Goal: Task Accomplishment & Management: Manage account settings

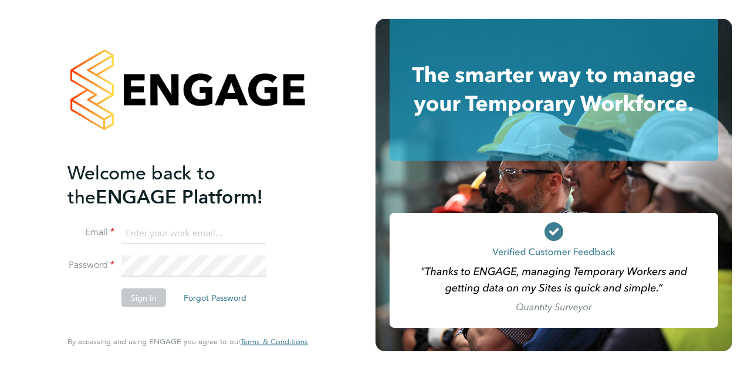
type input "julied0407@gmail.com"
click at [147, 299] on button "Sign In" at bounding box center [143, 297] width 45 height 19
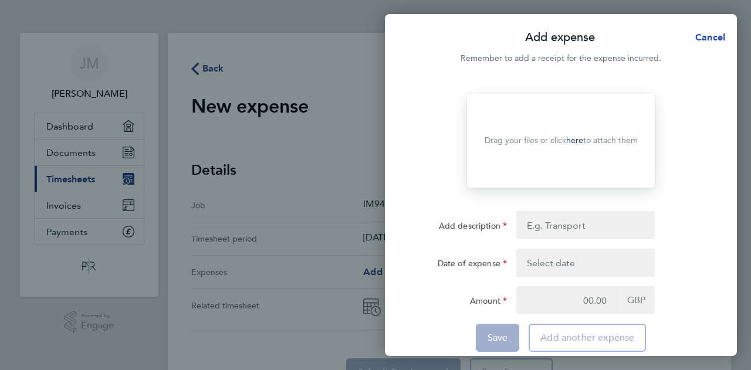
click at [706, 36] on span "Cancel" at bounding box center [708, 37] width 33 height 11
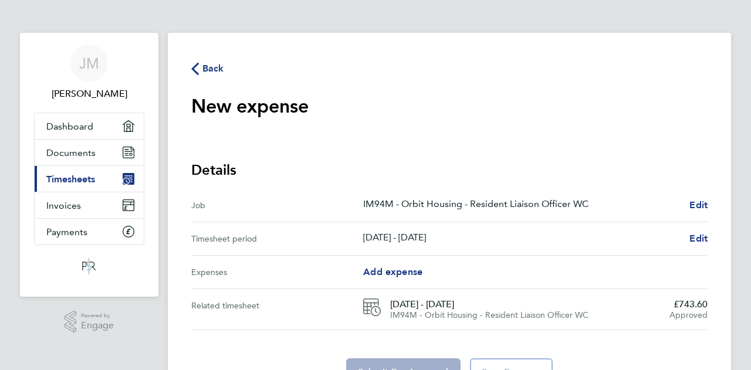
click at [194, 69] on icon "button" at bounding box center [195, 69] width 8 height 12
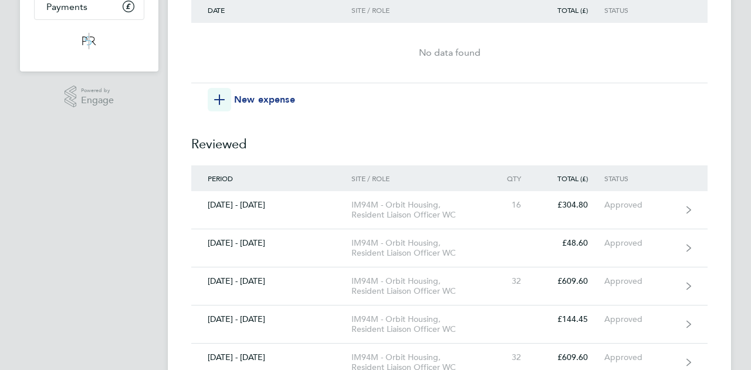
scroll to position [235, 0]
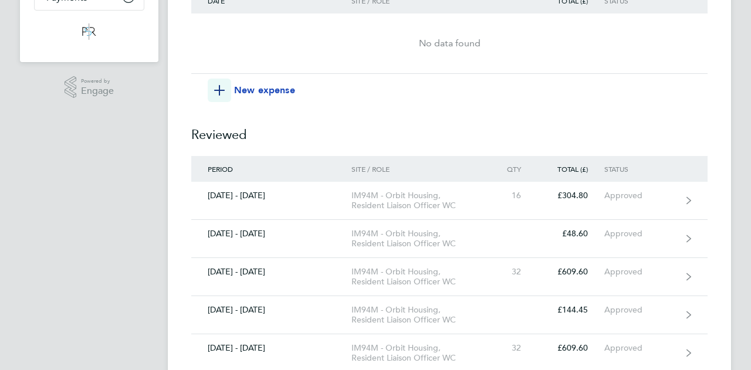
click at [264, 87] on span "New expense" at bounding box center [264, 90] width 61 height 14
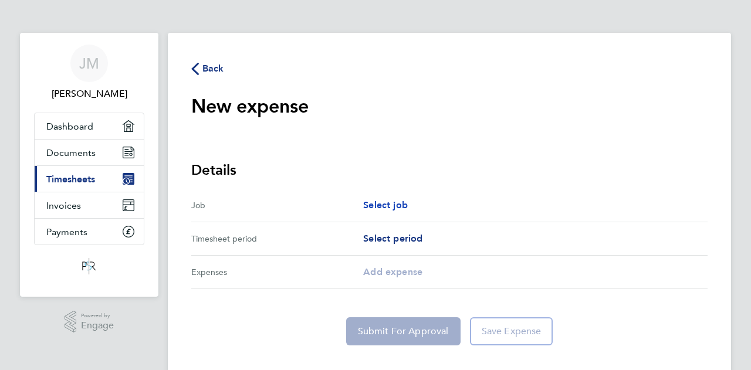
click at [372, 208] on span "Select job" at bounding box center [385, 204] width 45 height 11
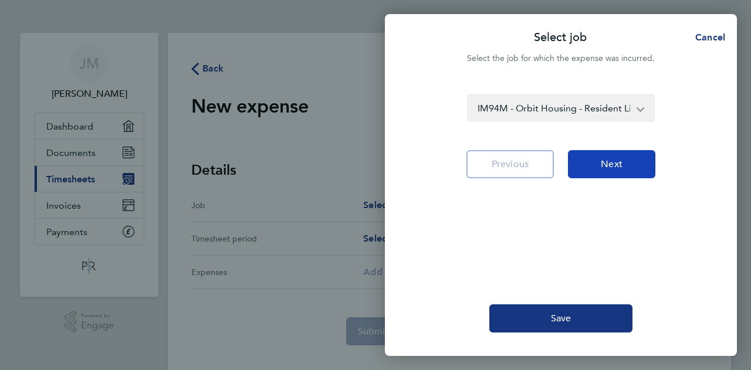
click at [608, 177] on button "Next" at bounding box center [611, 164] width 87 height 28
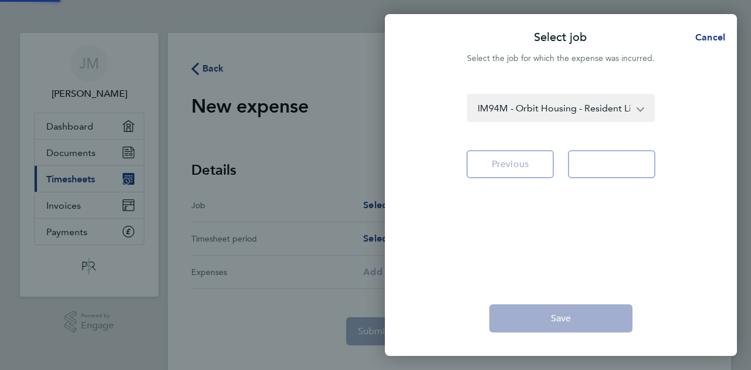
select select "56: null"
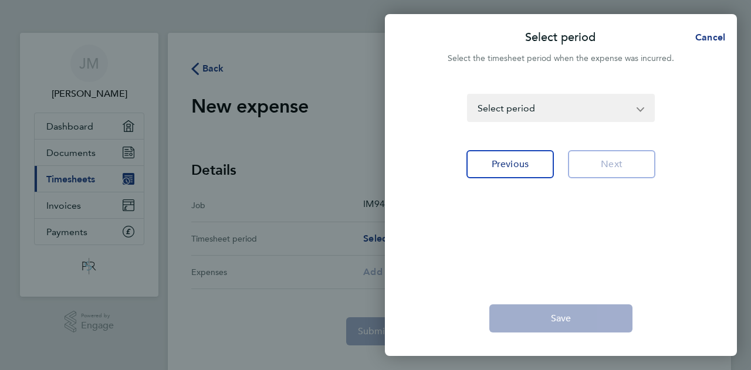
click at [629, 109] on select "[DATE] - [DATE] [DATE] - [DATE] [DATE] - [DATE] [DATE] - [DATE] [DATE] - [DATE]…" at bounding box center [553, 108] width 171 height 26
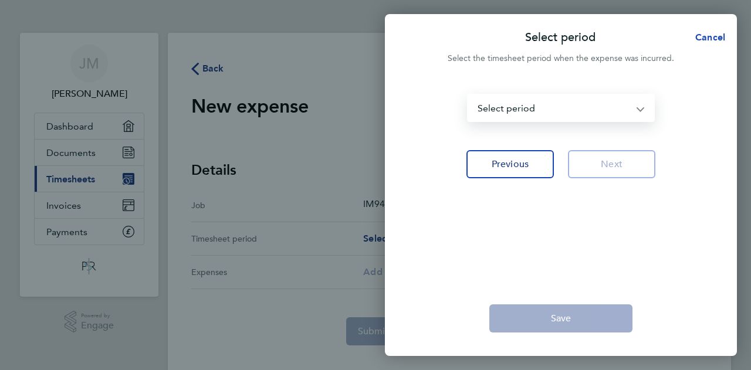
click at [720, 35] on span "Cancel" at bounding box center [708, 37] width 33 height 11
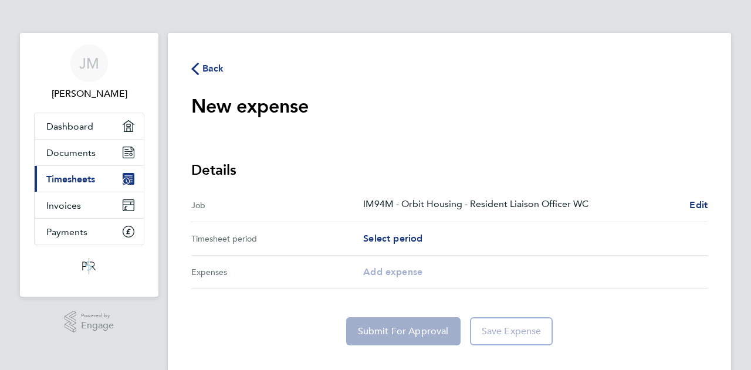
click at [197, 70] on icon "button" at bounding box center [195, 69] width 8 height 12
